Goal: Task Accomplishment & Management: Use online tool/utility

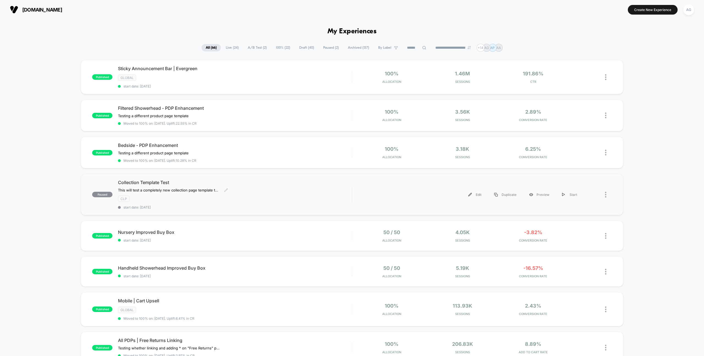
click at [202, 196] on div "CLP" at bounding box center [235, 198] width 234 height 6
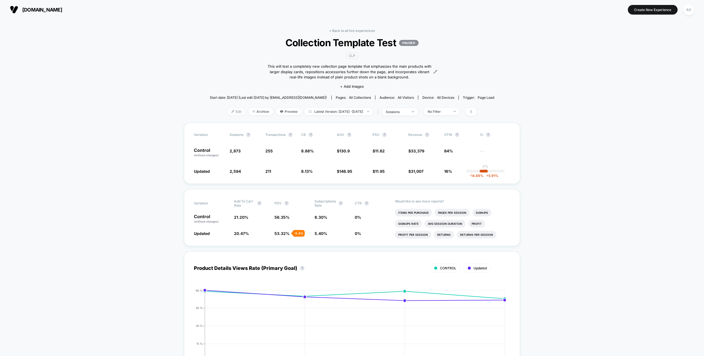
click at [227, 110] on span "Edit" at bounding box center [236, 111] width 18 height 7
